Goal: Communication & Community: Participate in discussion

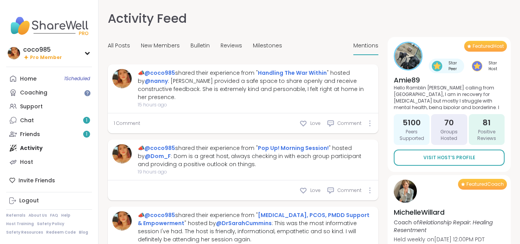
click at [66, 117] on link "Chat 1" at bounding box center [49, 120] width 86 height 14
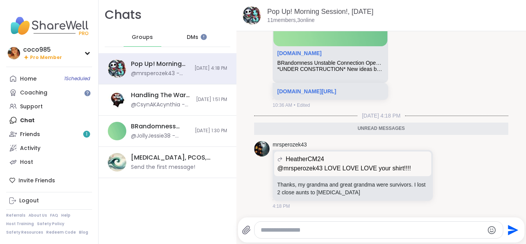
click at [194, 37] on span "DMs" at bounding box center [193, 37] width 12 height 8
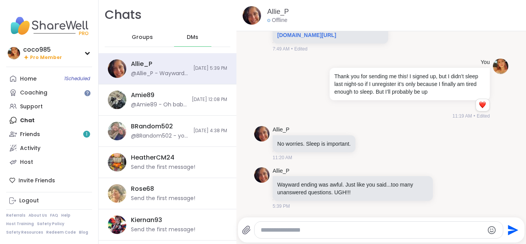
click at [144, 32] on div "Groups" at bounding box center [143, 37] width 38 height 18
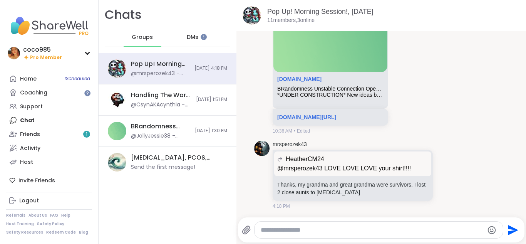
click at [206, 42] on div "DMs" at bounding box center [193, 37] width 38 height 18
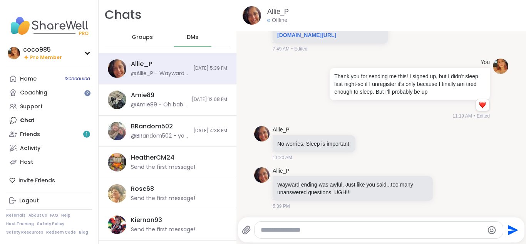
click at [150, 38] on span "Groups" at bounding box center [142, 37] width 21 height 8
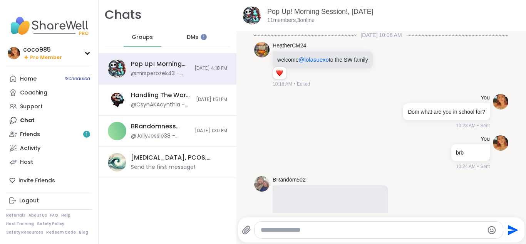
scroll to position [786, 0]
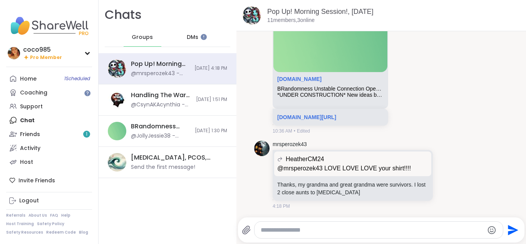
click at [194, 41] on div "DMs" at bounding box center [193, 37] width 38 height 18
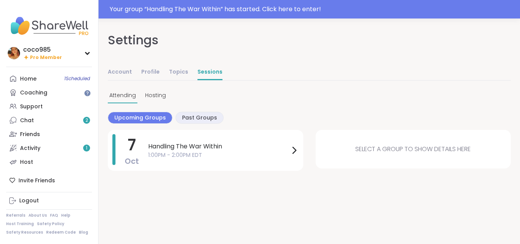
click at [42, 105] on link "Support" at bounding box center [49, 106] width 86 height 14
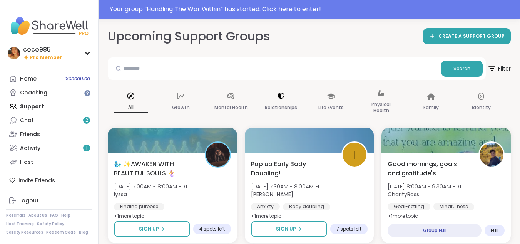
click at [281, 98] on icon at bounding box center [281, 96] width 7 height 6
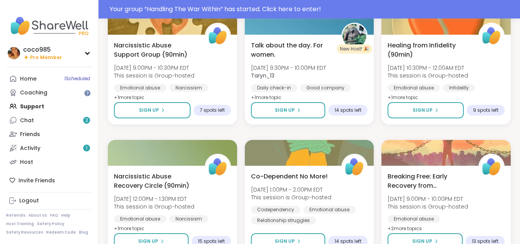
scroll to position [266, 0]
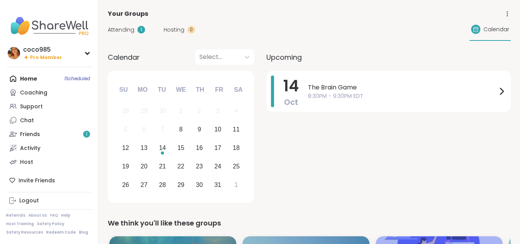
click at [40, 102] on link "Support" at bounding box center [49, 106] width 86 height 14
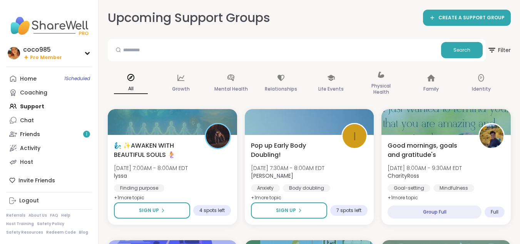
click at [198, 180] on div "🧞‍♂️ ✨AWAKEN WITH BEAUTIFUL SOULS 🧜‍♀️ Wed, Oct 08 | 7:00AM - 8:00AM EDT lyssa …" at bounding box center [172, 172] width 117 height 62
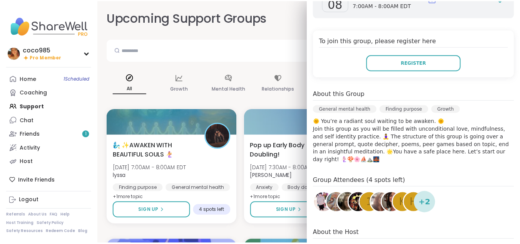
scroll to position [147, 0]
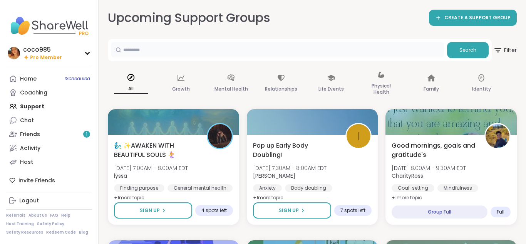
click at [293, 51] on input "text" at bounding box center [277, 49] width 333 height 15
